Goal: Communication & Community: Answer question/provide support

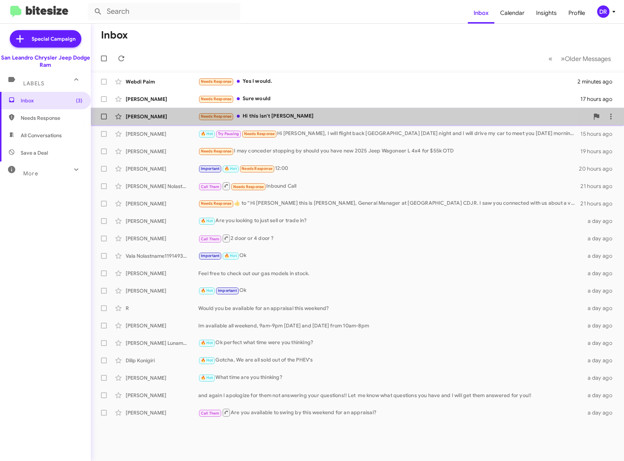
click at [278, 112] on div "[PERSON_NAME] Needs Response Hi this isn't [PERSON_NAME] 18 hours ago" at bounding box center [358, 116] width 522 height 15
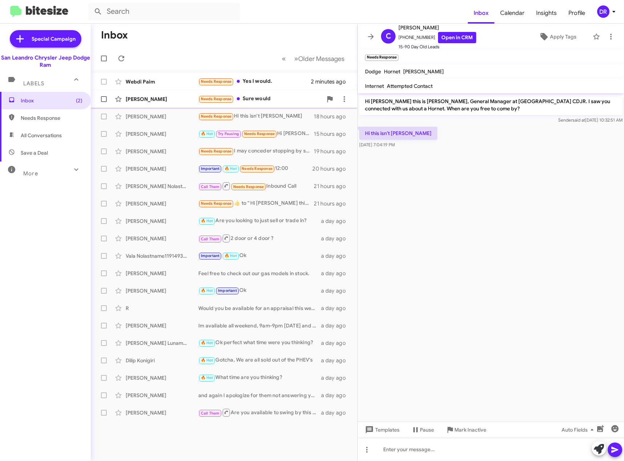
click at [256, 102] on div "Needs Response Sure would" at bounding box center [260, 99] width 124 height 8
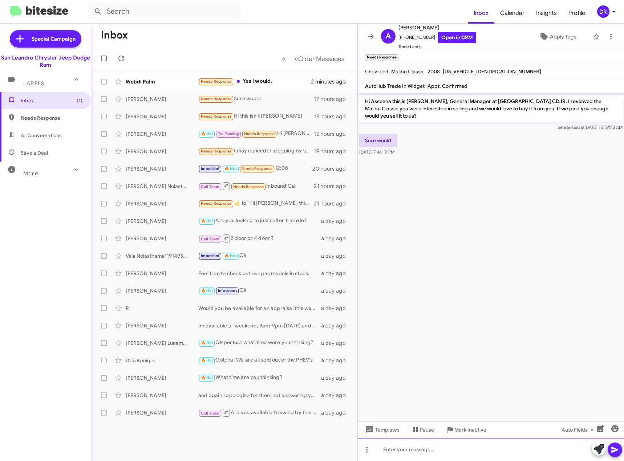
click at [404, 449] on div at bounding box center [491, 449] width 266 height 23
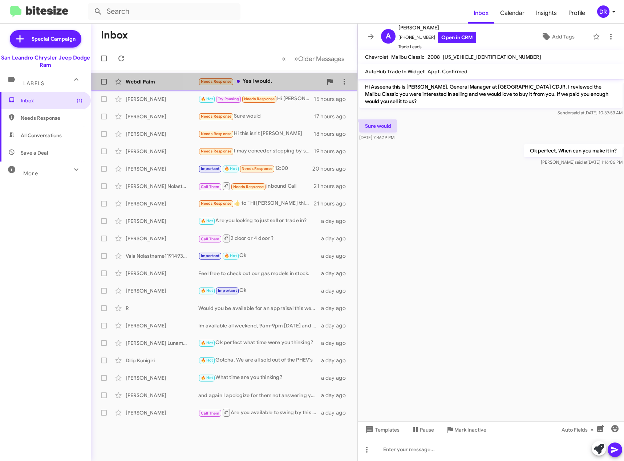
click at [295, 85] on div "Needs Response Yes I would." at bounding box center [260, 81] width 124 height 8
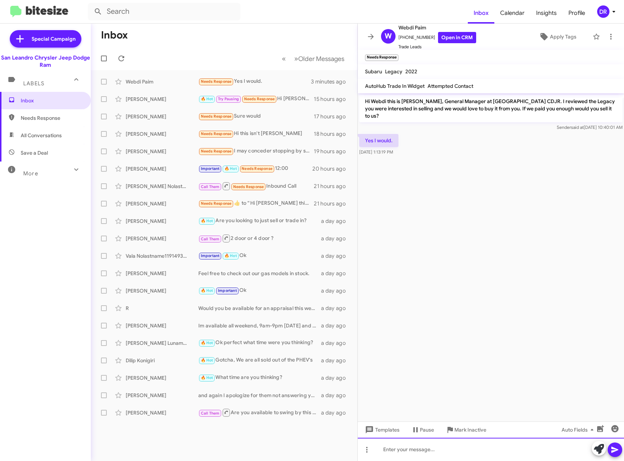
click at [416, 448] on div at bounding box center [491, 449] width 266 height 23
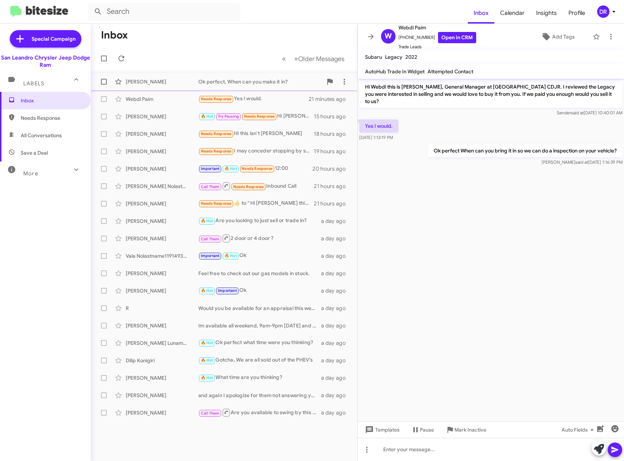
click at [216, 78] on div "[PERSON_NAME] Ok perfect, When can you make it in? 18 minutes ago" at bounding box center [224, 81] width 255 height 15
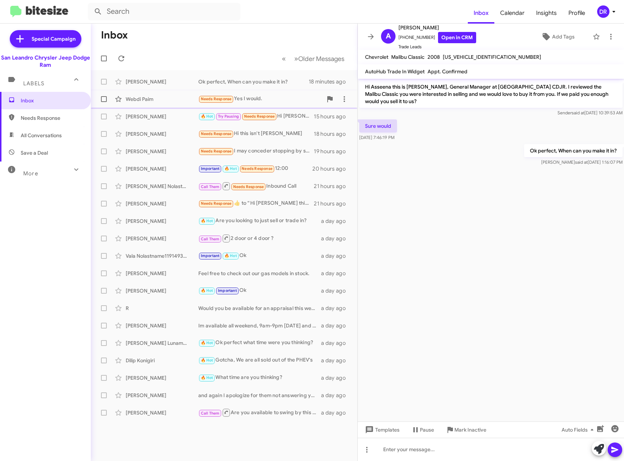
click at [272, 102] on div "Needs Response Yes I would." at bounding box center [260, 99] width 124 height 8
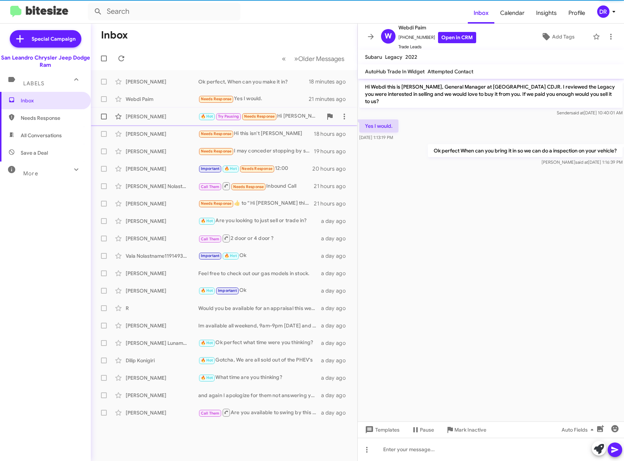
click at [286, 114] on div "🔥 Hot Try Pausing Needs Response Hi [PERSON_NAME], I will flight back Bay Area …" at bounding box center [260, 116] width 124 height 8
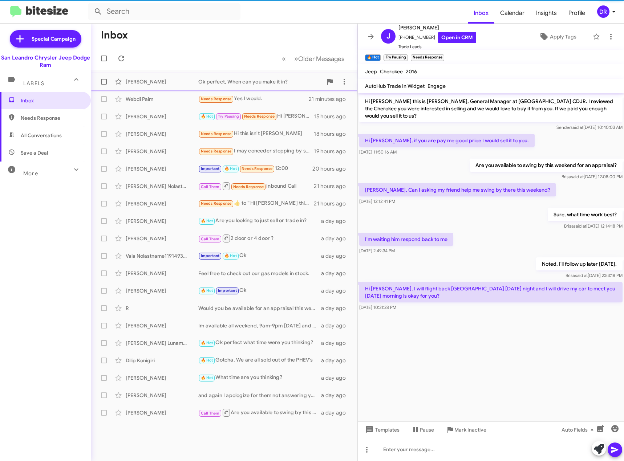
click at [283, 76] on div "[PERSON_NAME] Ok perfect, When can you make it in? 18 minutes ago" at bounding box center [224, 81] width 255 height 15
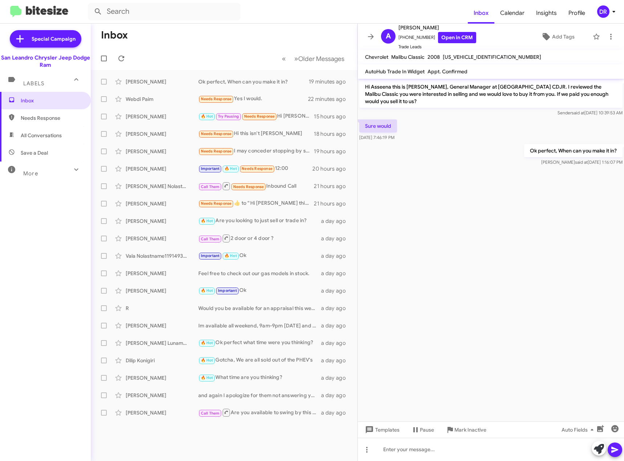
click at [468, 97] on p "Hi Asseena this is [PERSON_NAME], General Manager at [GEOGRAPHIC_DATA] CDJR. I …" at bounding box center [490, 94] width 263 height 28
click at [552, 89] on p "Hi Asseena this is [PERSON_NAME], General Manager at [GEOGRAPHIC_DATA] CDJR. I …" at bounding box center [490, 94] width 263 height 28
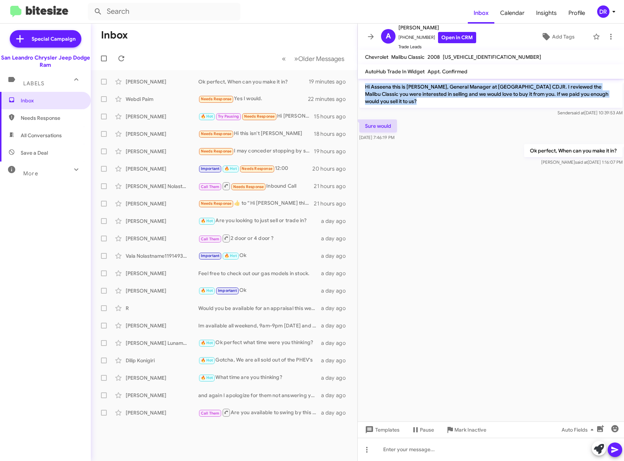
click at [552, 89] on p "Hi Asseena this is [PERSON_NAME], General Manager at [GEOGRAPHIC_DATA] CDJR. I …" at bounding box center [490, 94] width 263 height 28
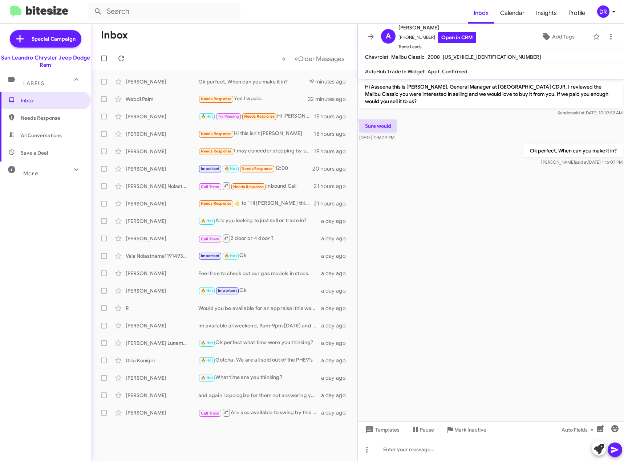
click at [575, 153] on p "Ok perfect, When can you make it in?" at bounding box center [573, 150] width 98 height 13
click at [569, 96] on div "[DATE] 10:39:53 AM" at bounding box center [578, 99] width 39 height 12
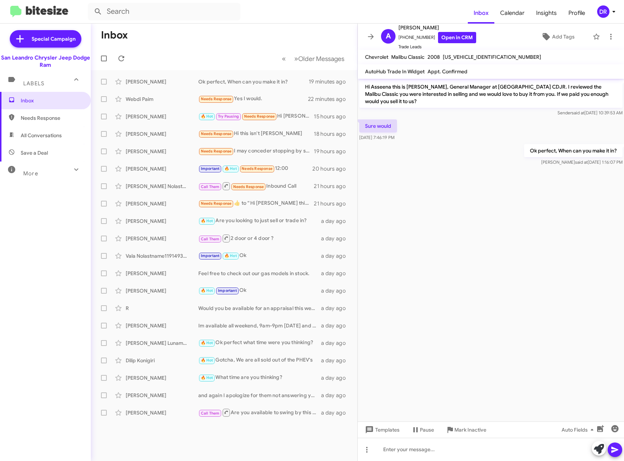
click at [543, 93] on p "Hi Asseena this is [PERSON_NAME], General Manager at [GEOGRAPHIC_DATA] CDJR. I …" at bounding box center [490, 94] width 263 height 28
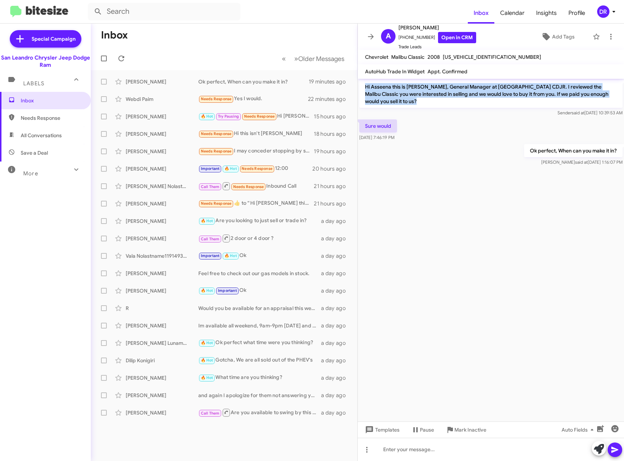
click at [543, 93] on p "Hi Asseena this is [PERSON_NAME], General Manager at [GEOGRAPHIC_DATA] CDJR. I …" at bounding box center [490, 94] width 263 height 28
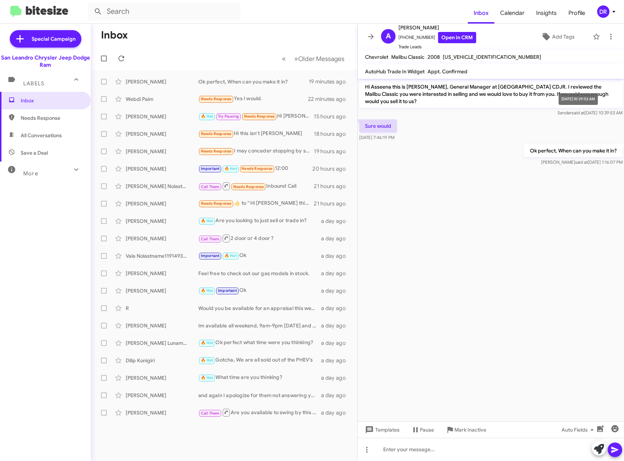
click at [601, 112] on span "Sender said at [DATE] 10:39:53 AM" at bounding box center [590, 112] width 65 height 5
click at [532, 101] on p "Hi Asseena this is [PERSON_NAME], General Manager at [GEOGRAPHIC_DATA] CDJR. I …" at bounding box center [490, 94] width 263 height 28
click at [508, 7] on span "Calendar" at bounding box center [512, 13] width 36 height 21
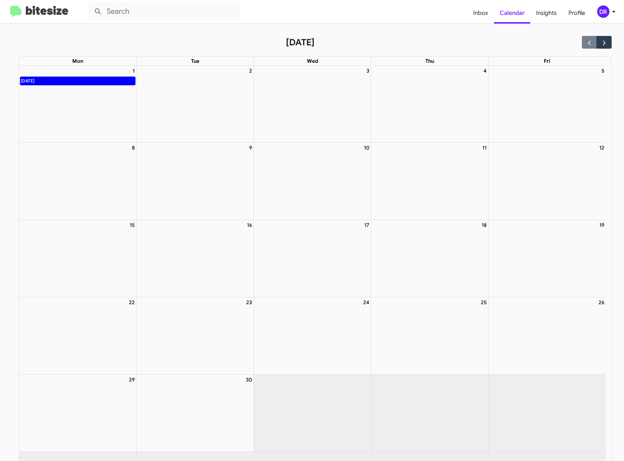
click at [17, 11] on img at bounding box center [39, 12] width 58 height 12
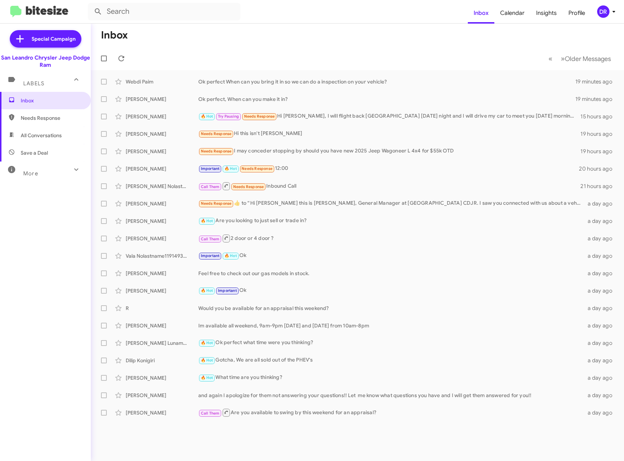
click at [51, 170] on div "More" at bounding box center [38, 170] width 65 height 13
